Goal: Obtain resource: Obtain resource

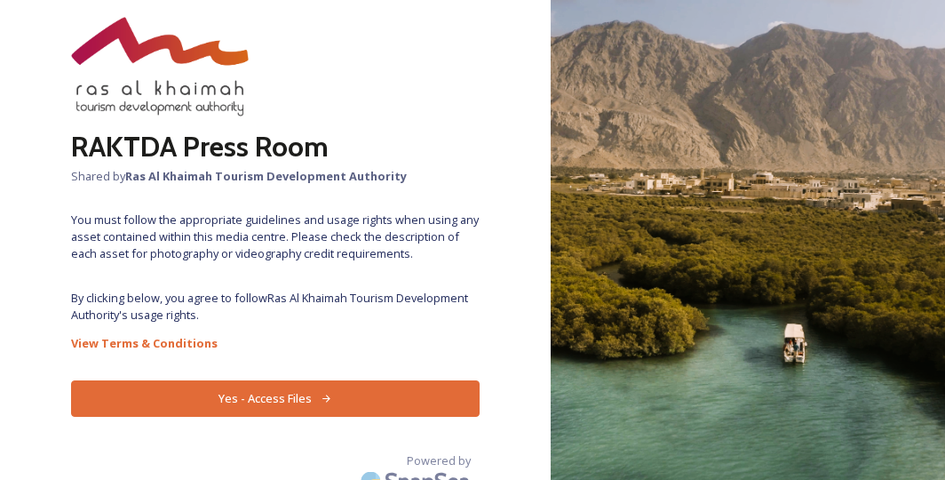
scroll to position [76, 0]
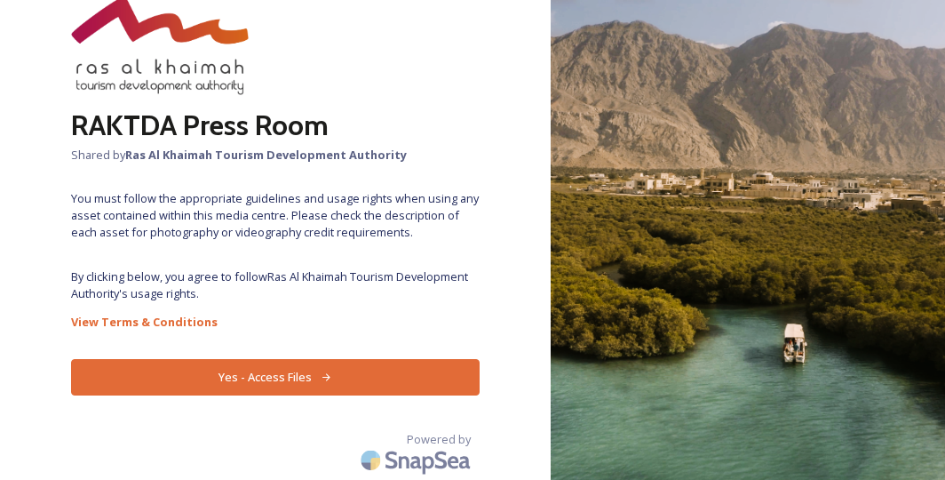
click at [275, 373] on button "Yes - Access Files" at bounding box center [275, 377] width 409 height 36
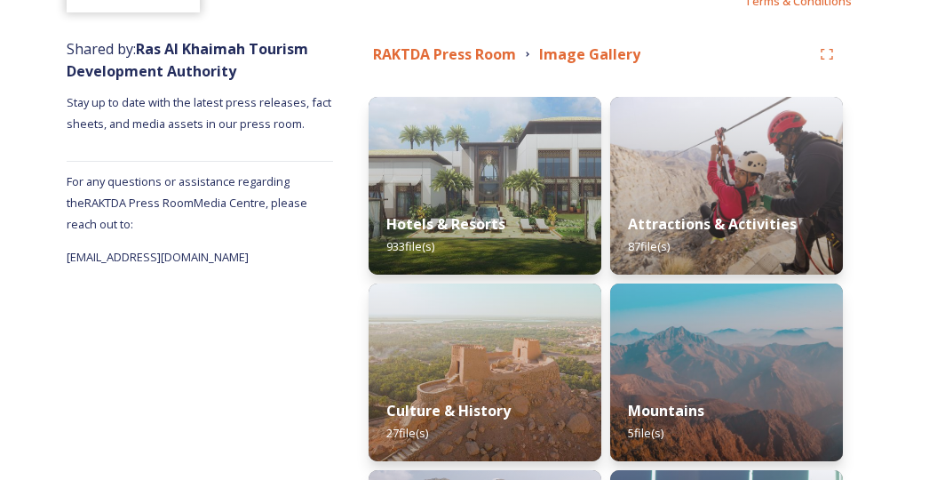
scroll to position [188, 0]
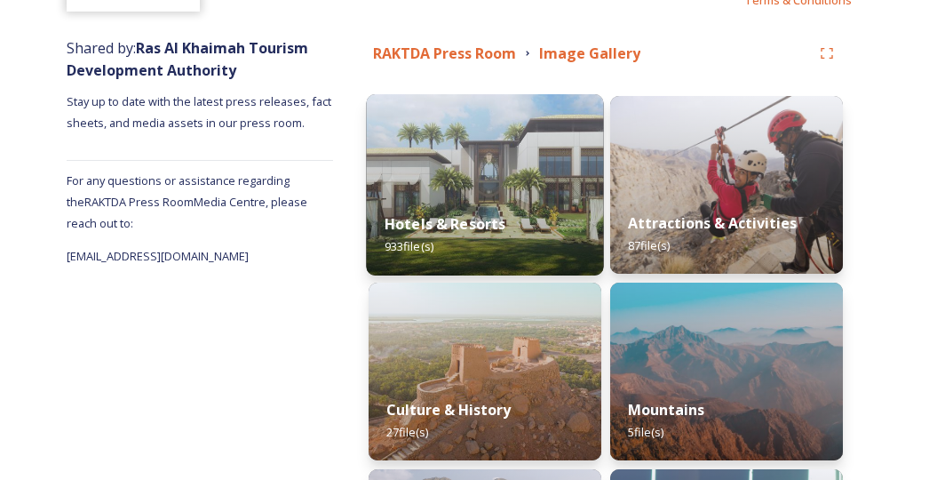
click at [513, 200] on div "Hotels & Resorts 933 file(s)" at bounding box center [484, 235] width 237 height 81
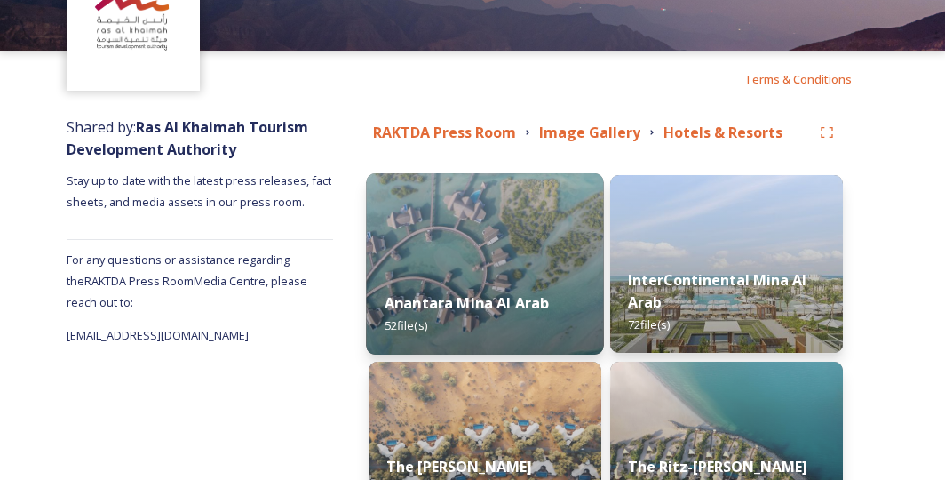
scroll to position [47, 0]
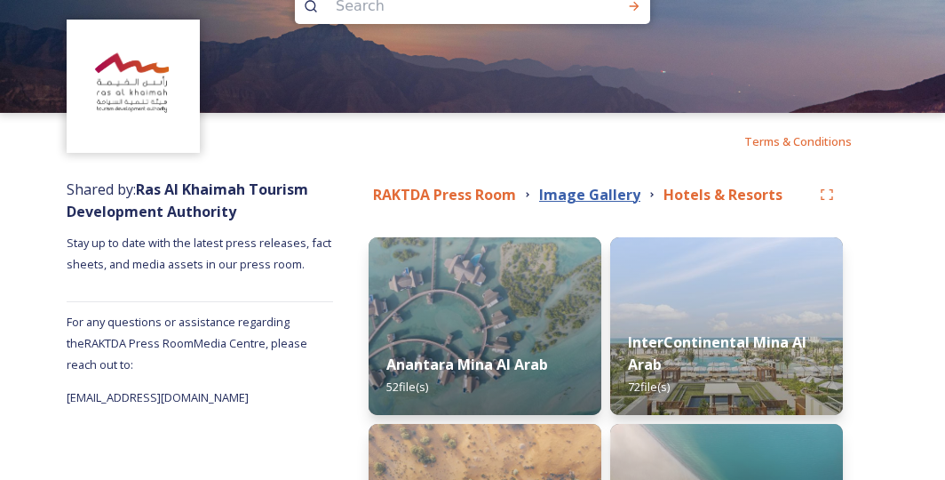
click at [594, 188] on strong "Image Gallery" at bounding box center [589, 195] width 101 height 20
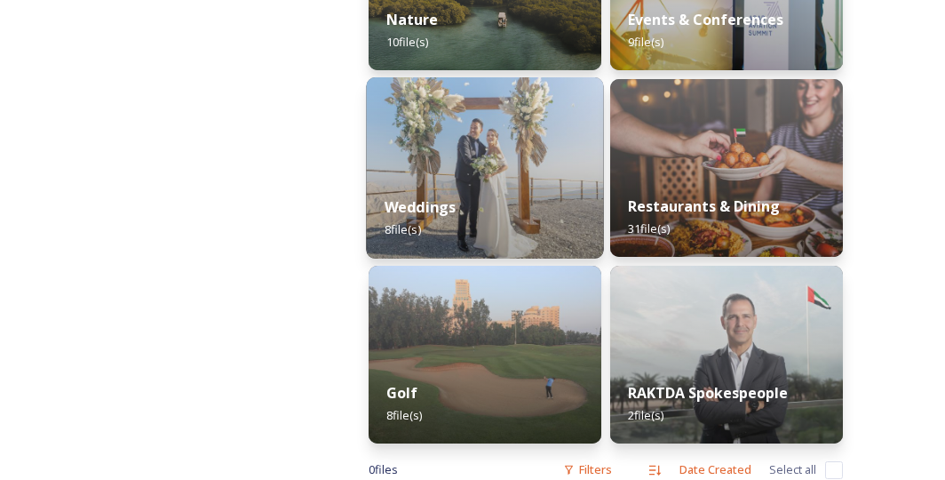
scroll to position [716, 0]
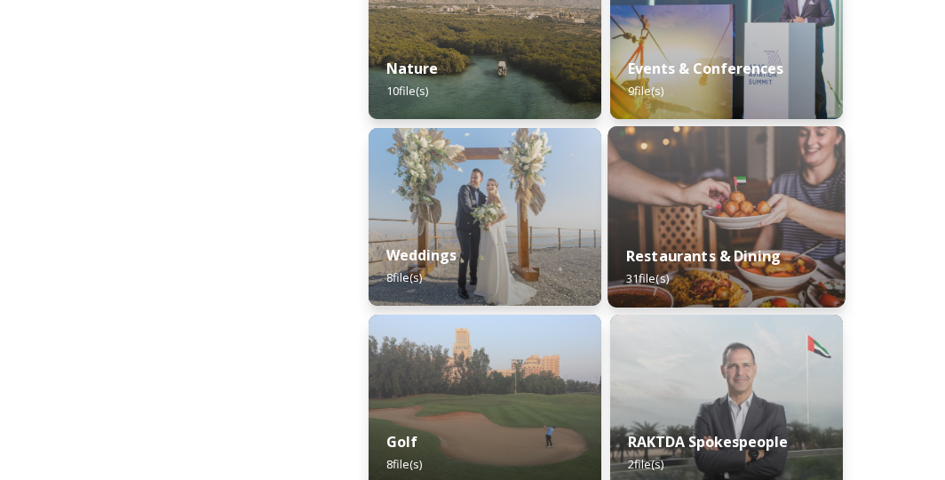
click at [688, 258] on strong "Restaurants & Dining" at bounding box center [703, 256] width 155 height 20
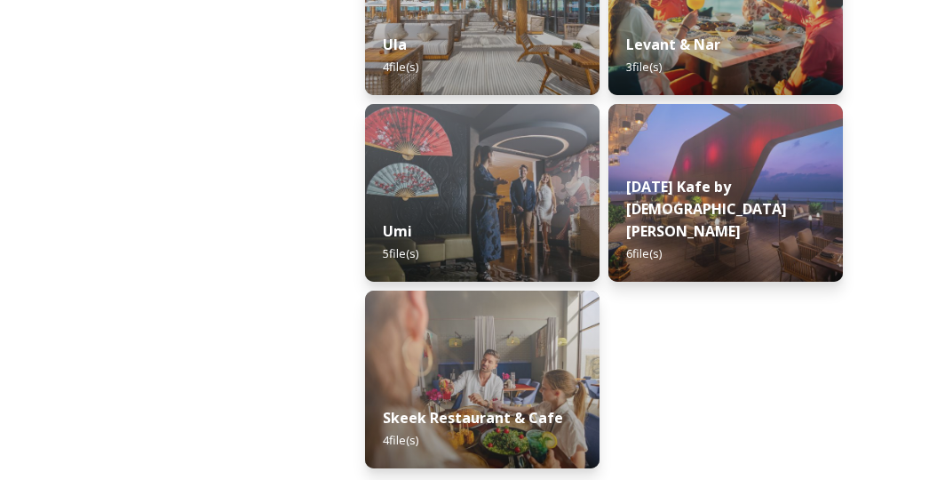
scroll to position [567, 0]
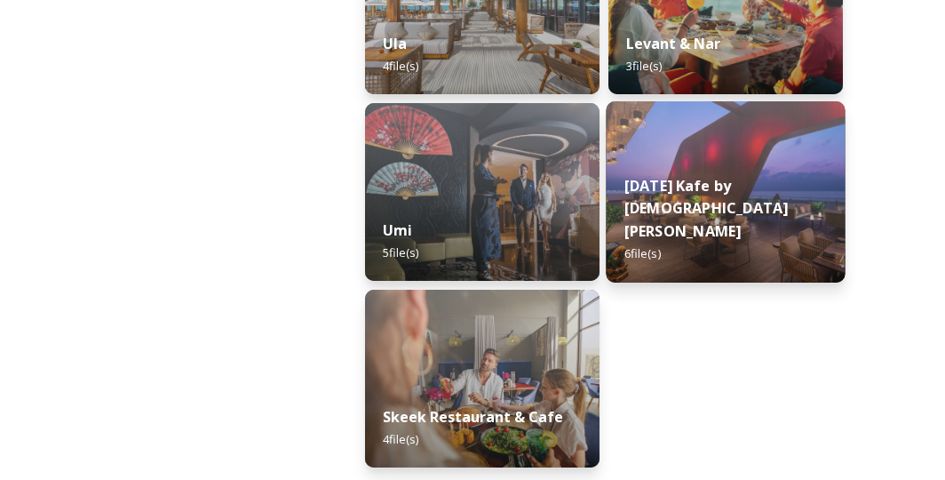
click at [705, 195] on img at bounding box center [726, 191] width 239 height 181
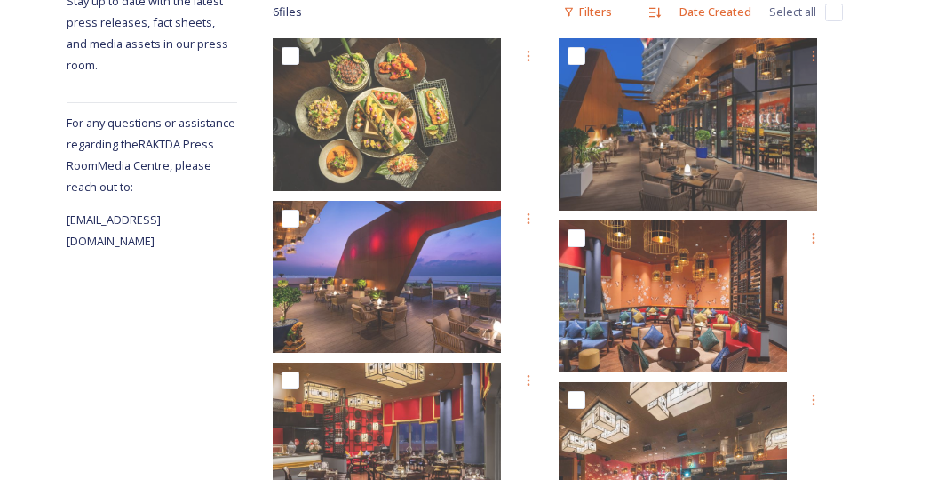
scroll to position [378, 0]
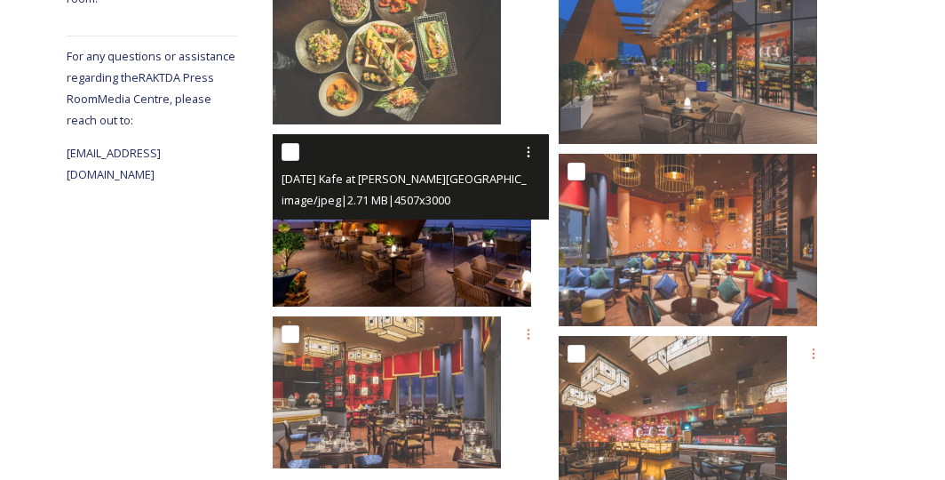
click at [418, 212] on div "[DATE] Kafe at [PERSON_NAME][GEOGRAPHIC_DATA] (9).jpg image/jpeg | 2.71 MB | 45…" at bounding box center [410, 176] width 275 height 85
click at [419, 233] on img at bounding box center [402, 220] width 258 height 172
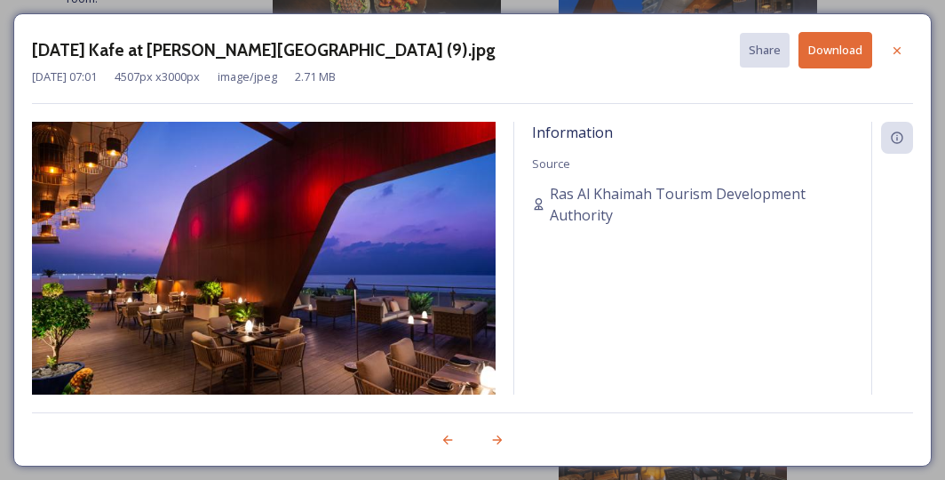
click at [419, 233] on img at bounding box center [264, 276] width 464 height 309
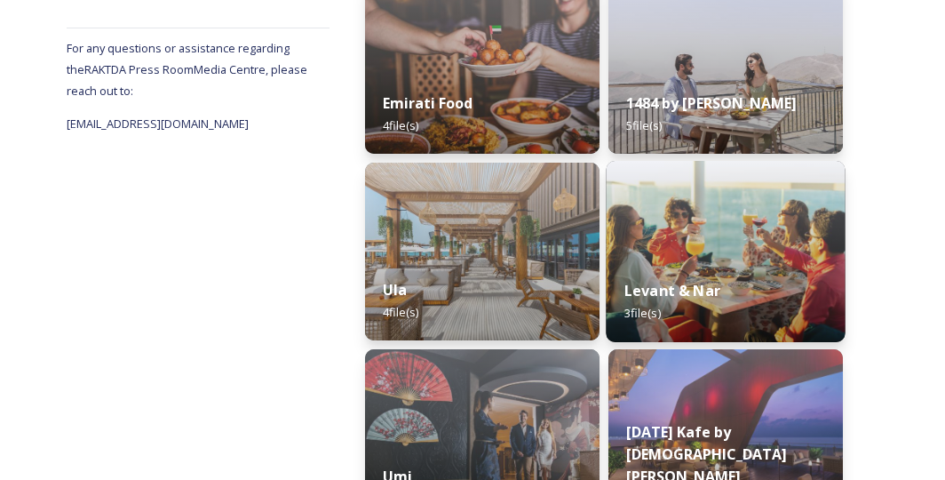
scroll to position [188, 0]
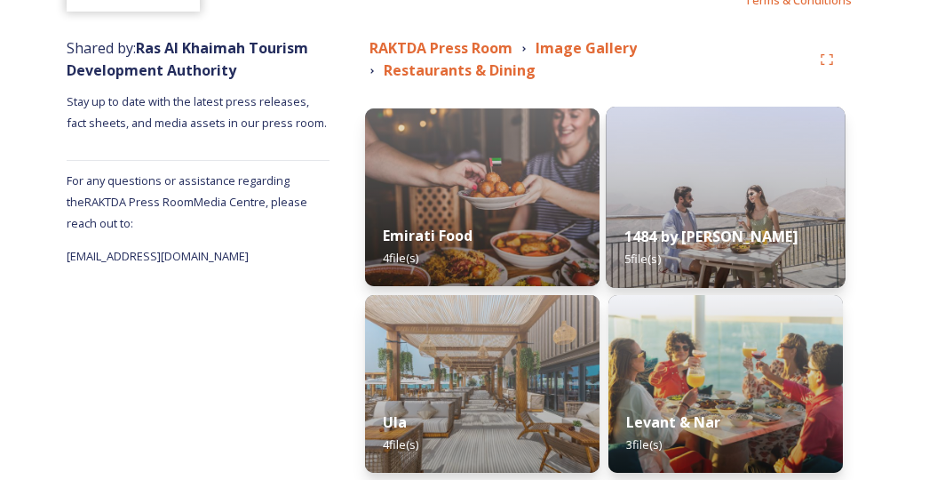
click at [663, 240] on strong "1484 by [PERSON_NAME]" at bounding box center [711, 237] width 174 height 20
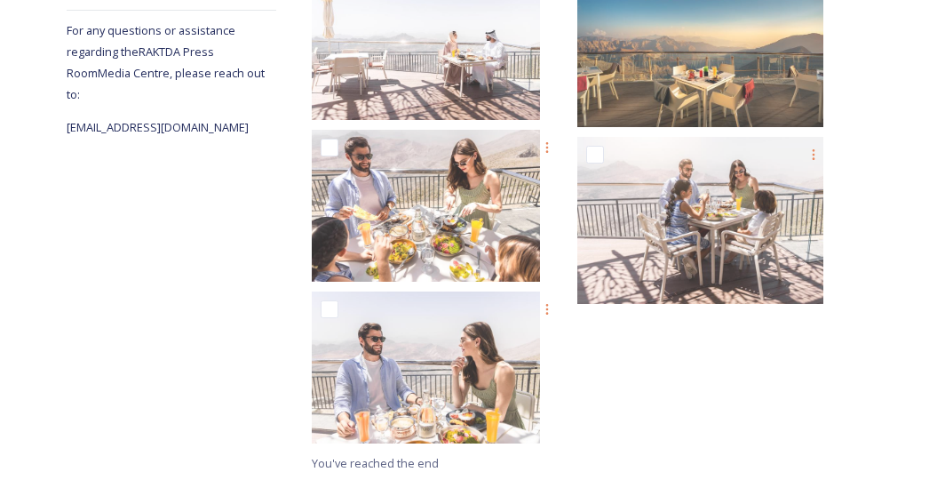
scroll to position [383, 0]
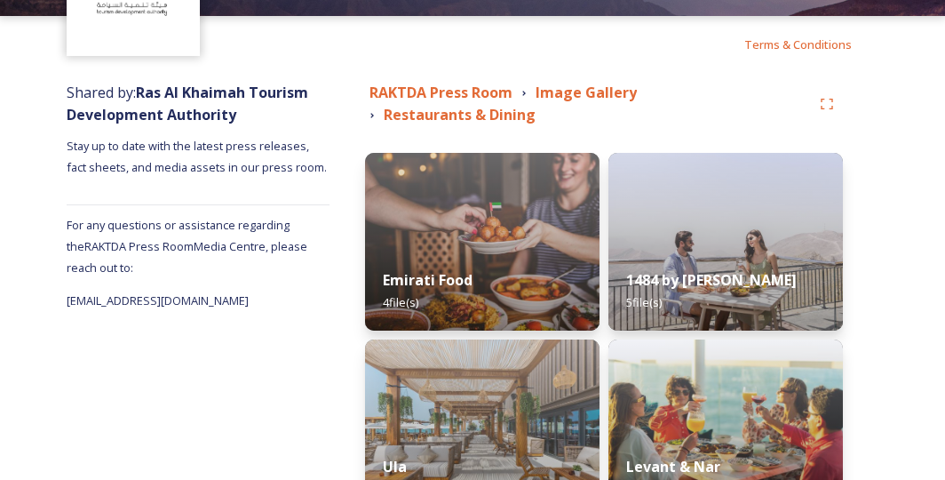
scroll to position [188, 0]
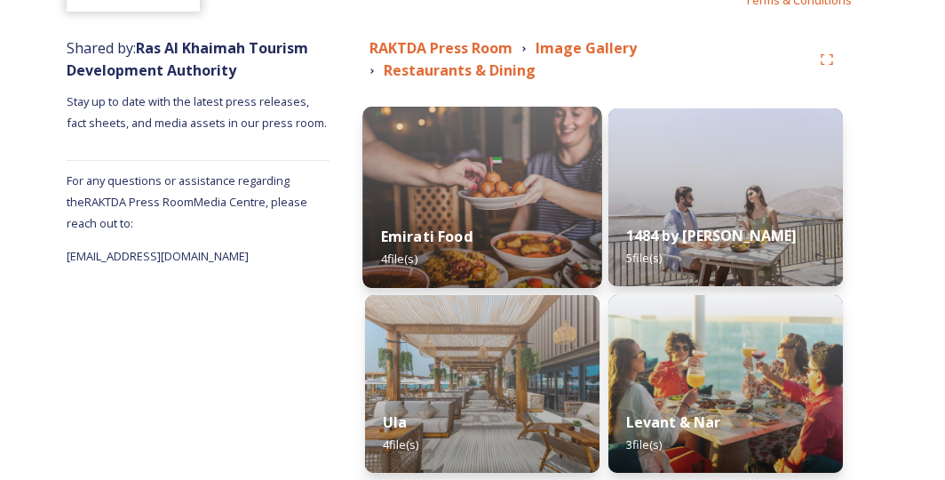
click at [420, 158] on img at bounding box center [482, 197] width 239 height 181
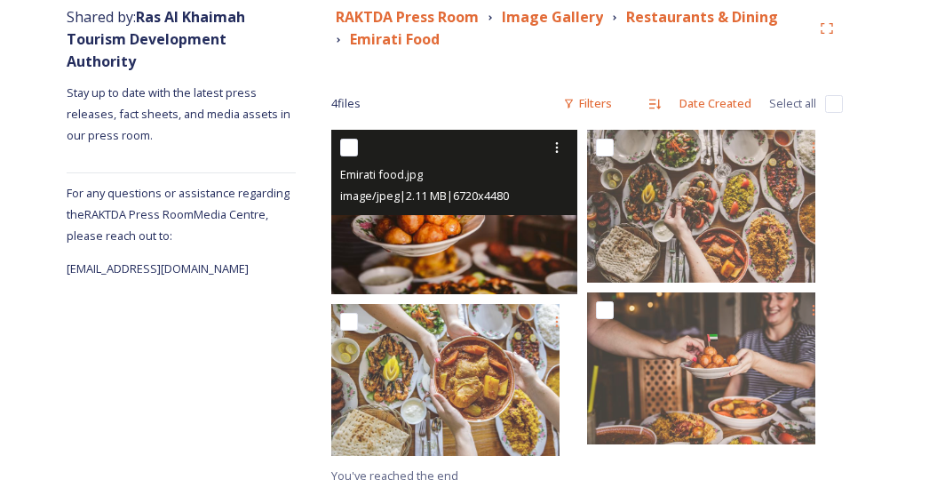
scroll to position [233, 0]
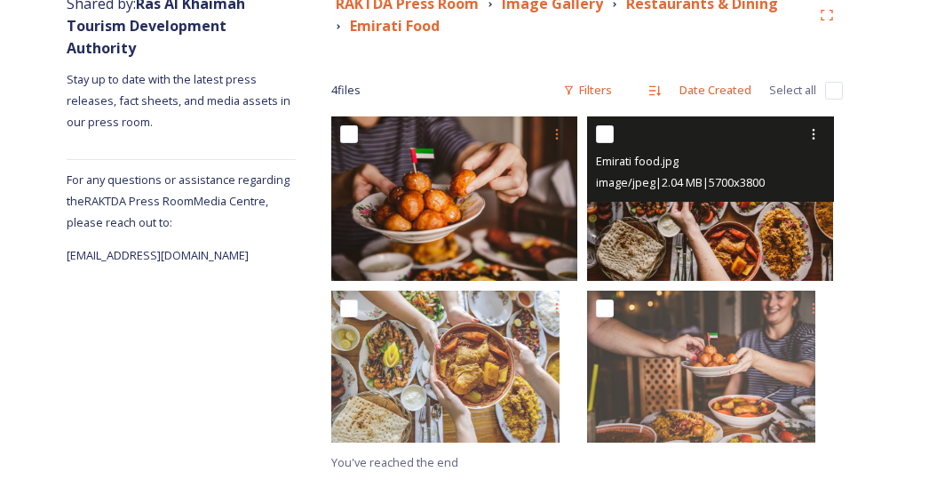
click at [655, 251] on img at bounding box center [710, 198] width 246 height 164
